Goal: Information Seeking & Learning: Check status

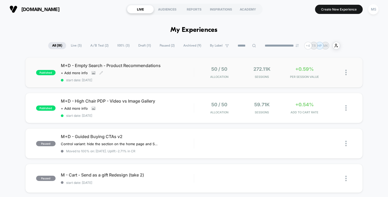
click at [136, 67] on span "M+D - Empty Search - Product Recommendations" at bounding box center [127, 65] width 133 height 5
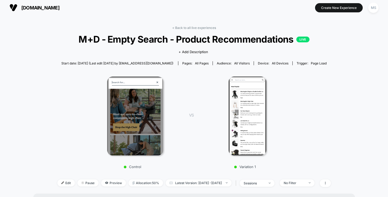
scroll to position [101, 0]
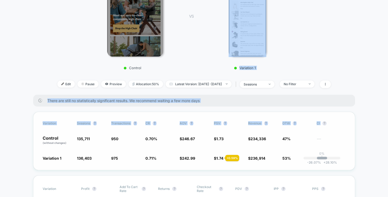
drag, startPoint x: 305, startPoint y: 37, endPoint x: 345, endPoint y: 128, distance: 99.1
click at [345, 128] on div "Variation Sessions ? Transactions ? CR ? AOV ? PSV ? Revenue ? OTW ? CI ? Contr…" at bounding box center [194, 141] width 322 height 58
drag, startPoint x: 345, startPoint y: 128, endPoint x: 324, endPoint y: 50, distance: 80.2
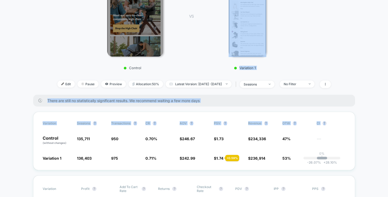
click at [324, 50] on div "Control VS Variation 1" at bounding box center [191, 22] width 273 height 101
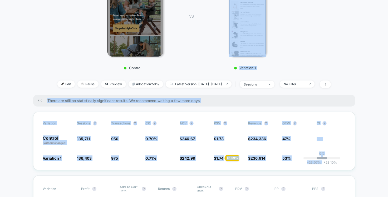
drag, startPoint x: 324, startPoint y: 50, endPoint x: 359, endPoint y: 160, distance: 115.4
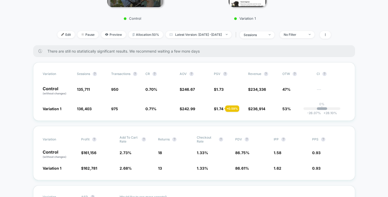
scroll to position [149, 0]
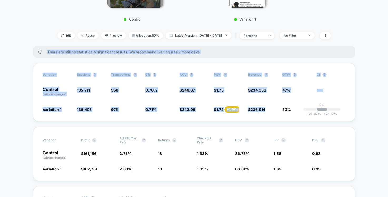
drag, startPoint x: 218, startPoint y: 25, endPoint x: 256, endPoint y: 122, distance: 103.6
drag, startPoint x: 256, startPoint y: 122, endPoint x: 212, endPoint y: 32, distance: 99.4
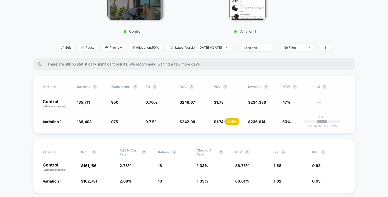
scroll to position [154, 0]
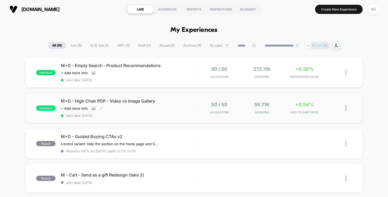
click at [139, 101] on span "M+D - High Chair PDP - Video vs Image Gallery" at bounding box center [127, 100] width 133 height 5
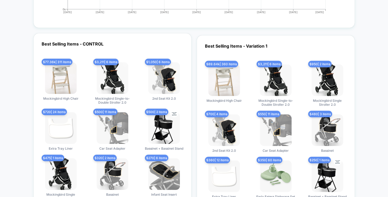
scroll to position [1706, 0]
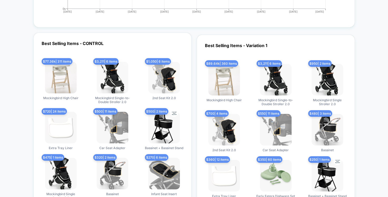
drag, startPoint x: 224, startPoint y: 39, endPoint x: 228, endPoint y: 42, distance: 4.9
click at [227, 42] on div "Best Selling Items - Variation 1 $ 89.64k | 360 items Mockingbird High Chair $ …" at bounding box center [276, 121] width 158 height 173
drag, startPoint x: 230, startPoint y: 49, endPoint x: 221, endPoint y: 32, distance: 19.1
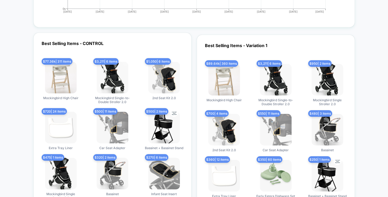
scroll to position [1732, 0]
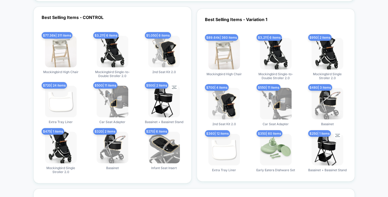
drag, startPoint x: 299, startPoint y: 171, endPoint x: 299, endPoint y: 68, distance: 102.9
click at [299, 68] on div "$ 89.64k | 360 items Mockingbird High Chair $ 3,211 | 6 items Mockingbird Singl…" at bounding box center [275, 105] width 147 height 134
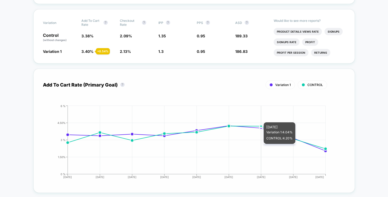
scroll to position [384, 0]
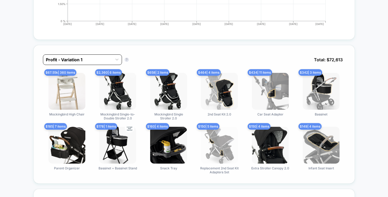
click at [91, 59] on div at bounding box center [78, 60] width 64 height 6
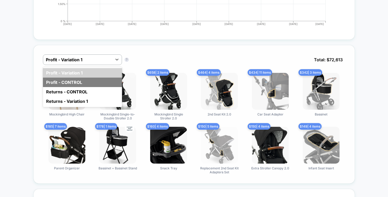
click at [91, 81] on div "Profit - CONTROL" at bounding box center [82, 82] width 79 height 9
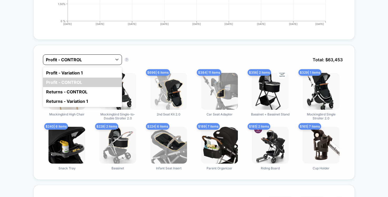
click at [91, 60] on div at bounding box center [78, 60] width 64 height 6
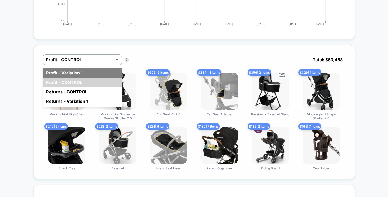
click at [92, 73] on div "Profit - Variation 1" at bounding box center [82, 72] width 79 height 9
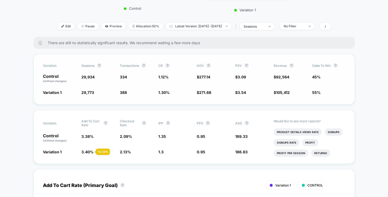
scroll to position [132, 0]
